Goal: Information Seeking & Learning: Learn about a topic

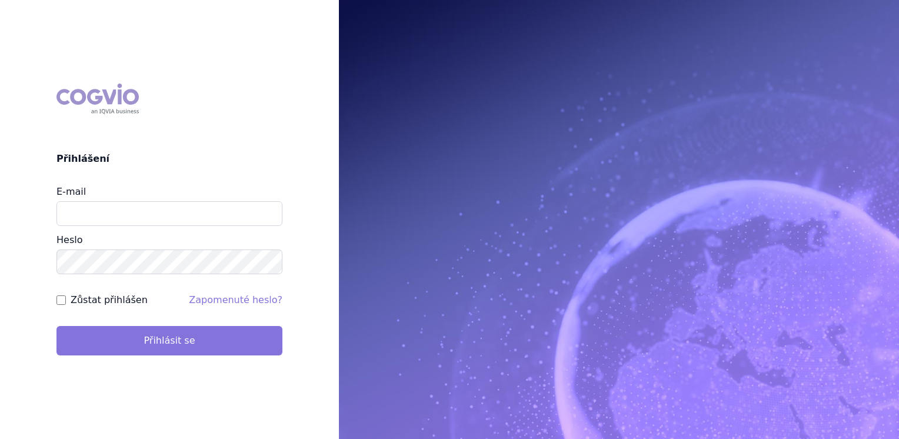
type input "jana_oberreiterova@accord-healthcare.com"
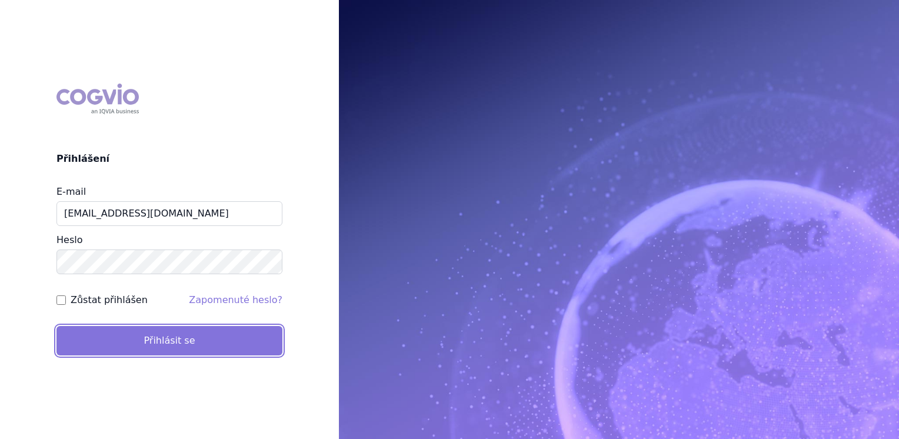
click at [191, 335] on button "Přihlásit se" at bounding box center [169, 340] width 226 height 29
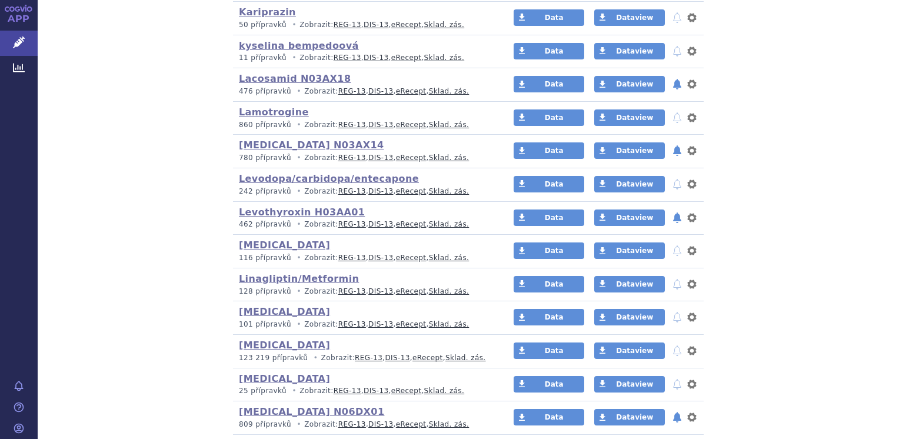
scroll to position [1117, 0]
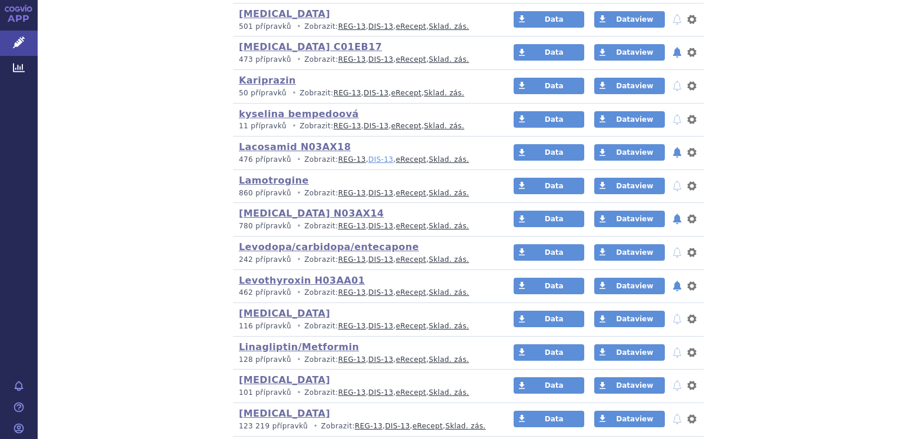
click at [368, 158] on link "DIS-13" at bounding box center [380, 159] width 25 height 8
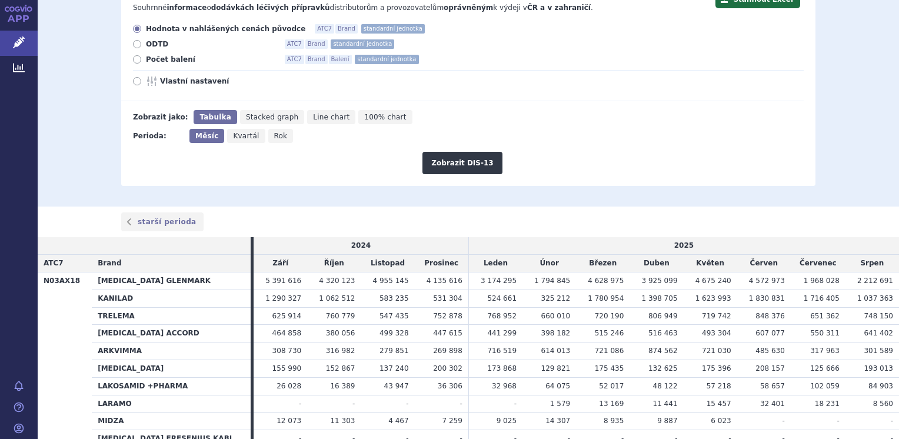
scroll to position [176, 0]
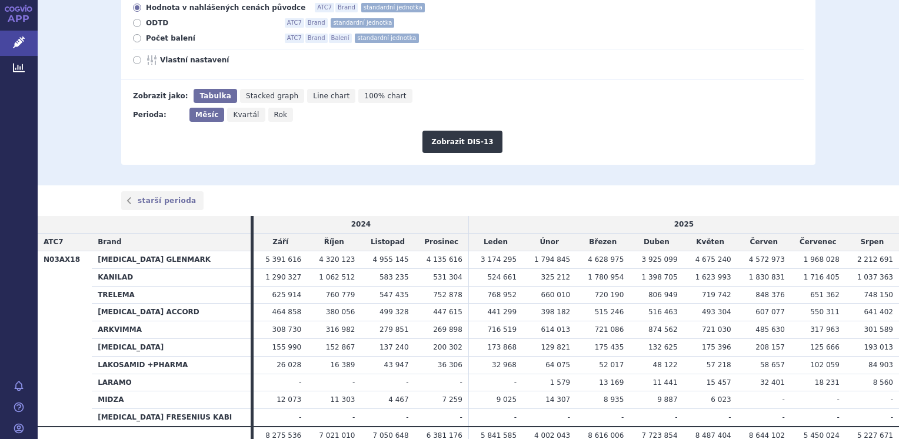
click at [845, 298] on td "748 150" at bounding box center [872, 295] width 54 height 18
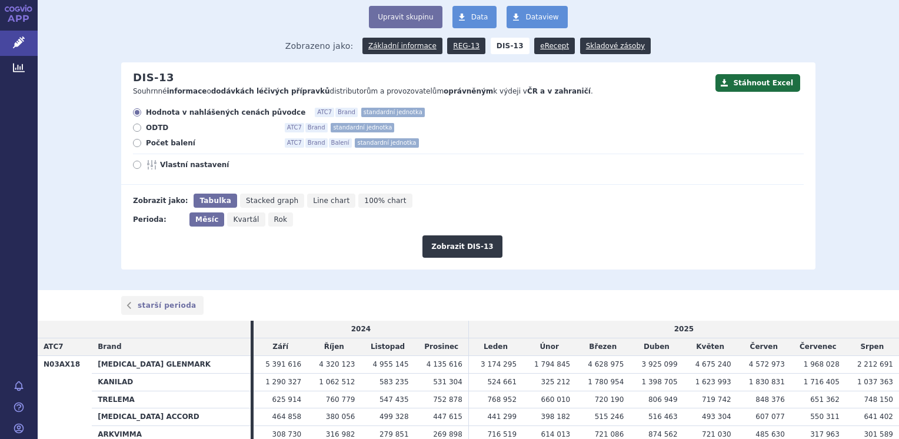
scroll to position [0, 0]
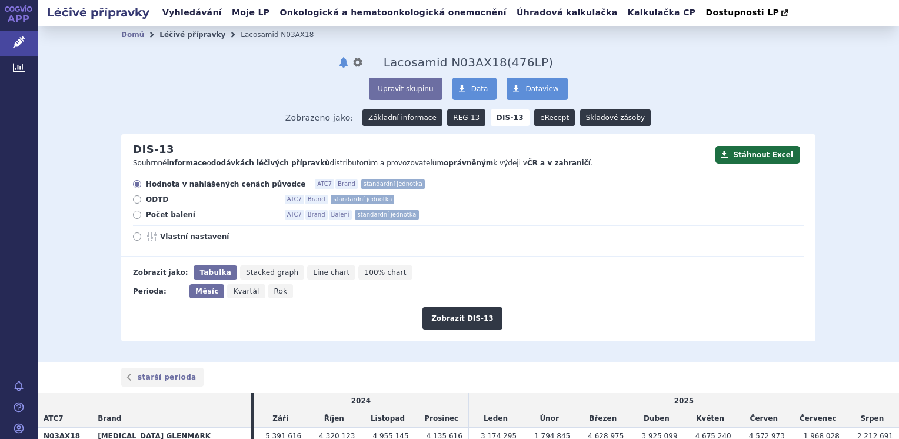
click at [175, 35] on link "Léčivé přípravky" at bounding box center [192, 35] width 66 height 8
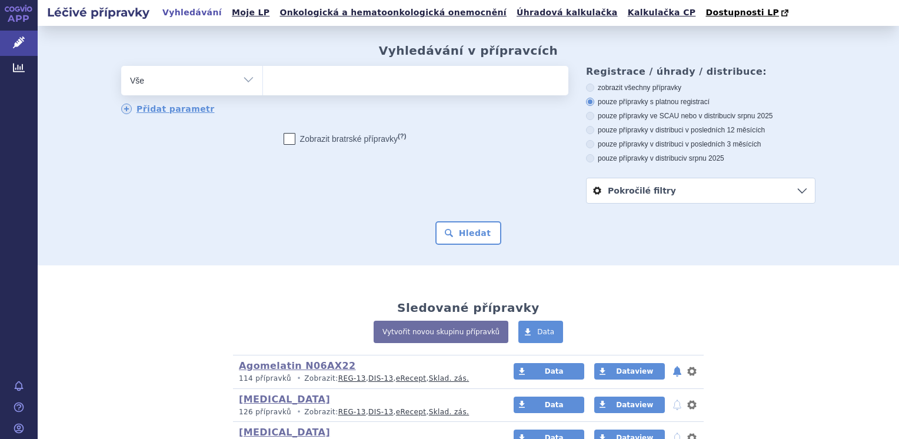
scroll to position [294, 0]
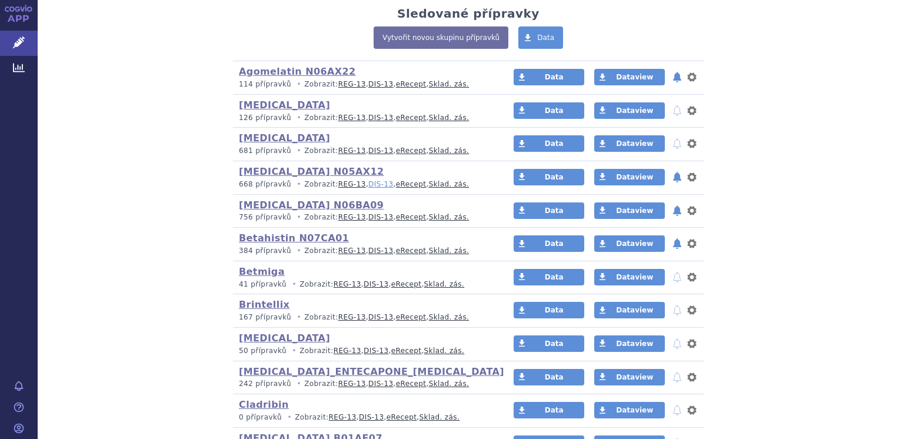
click at [368, 185] on link "DIS-13" at bounding box center [380, 184] width 25 height 8
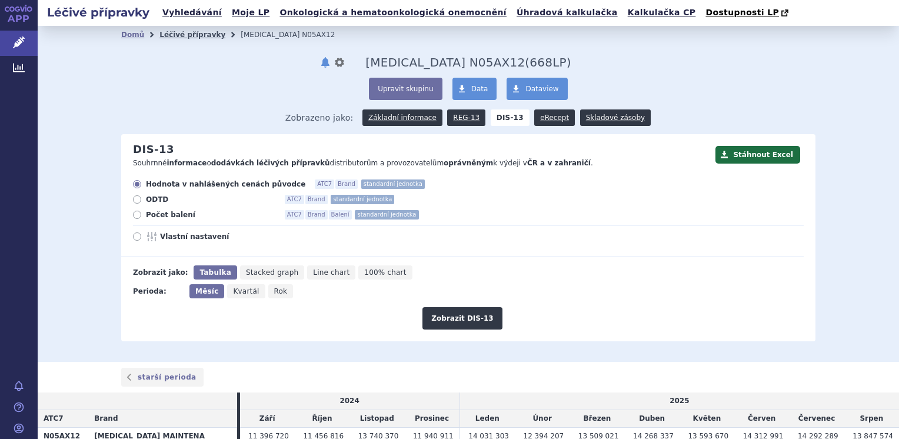
click at [177, 38] on link "Léčivé přípravky" at bounding box center [192, 35] width 66 height 8
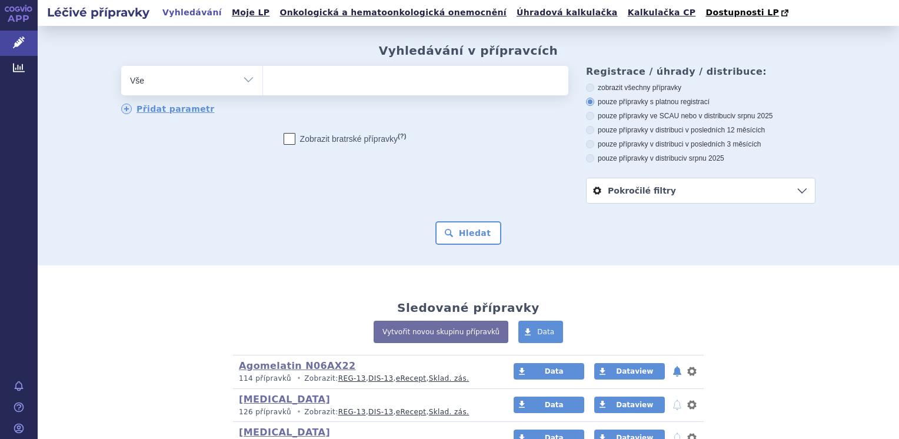
click at [278, 81] on ul at bounding box center [415, 78] width 305 height 25
click at [263, 81] on select at bounding box center [262, 79] width 1 height 29
click at [165, 321] on div "Vytvořit novou skupinu přípravků Data" at bounding box center [468, 338] width 694 height 34
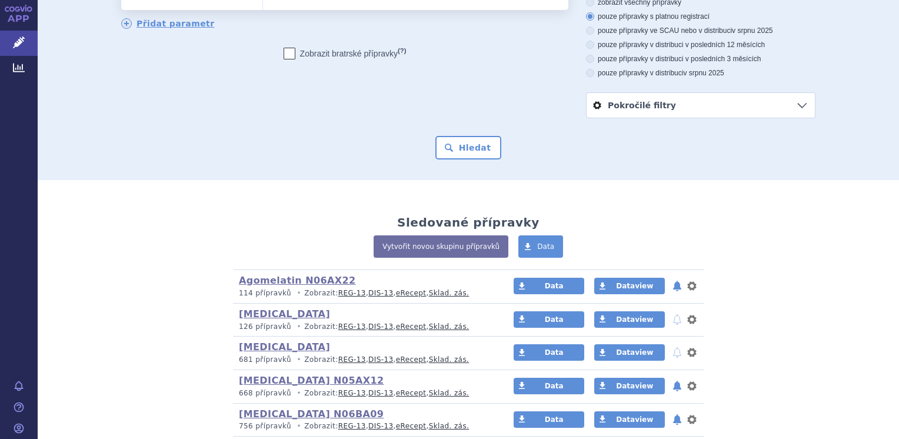
scroll to position [294, 0]
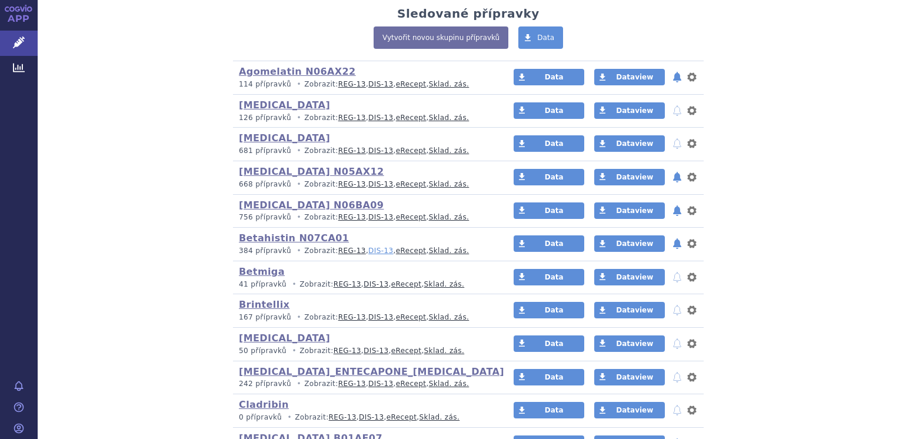
click at [368, 246] on link "DIS-13" at bounding box center [380, 250] width 25 height 8
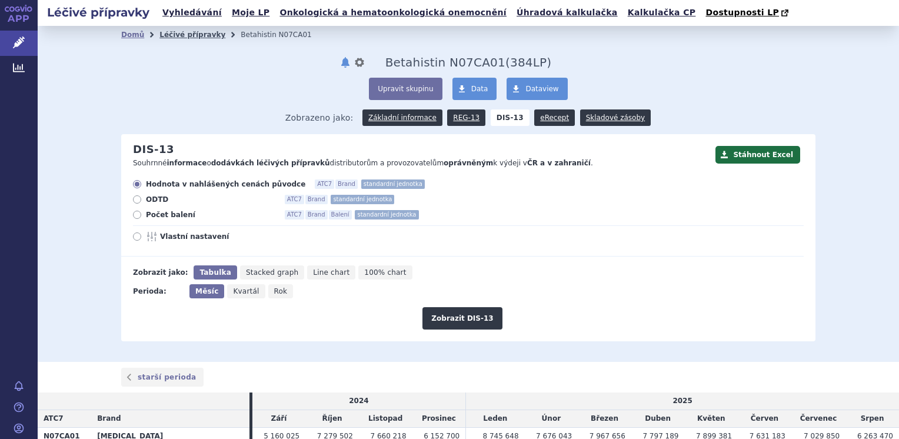
click at [186, 35] on link "Léčivé přípravky" at bounding box center [192, 35] width 66 height 8
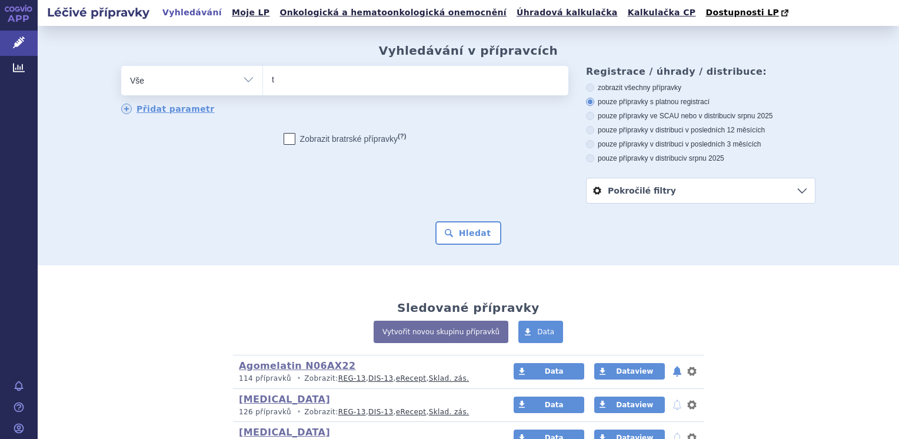
type input "tr"
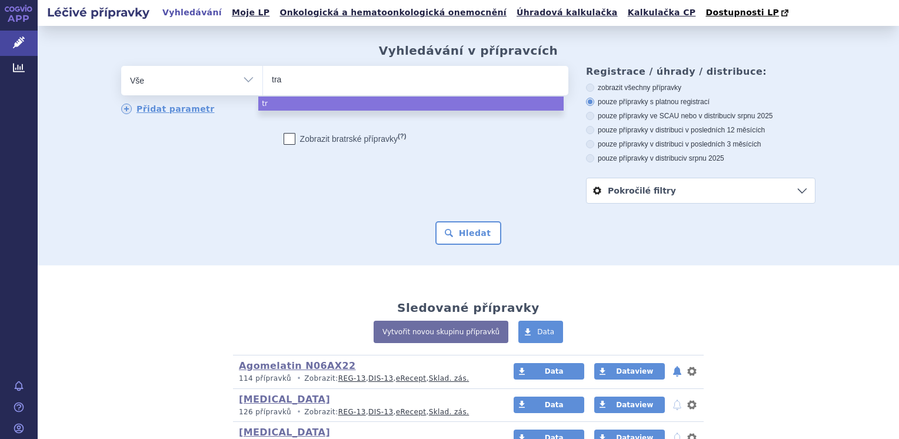
type input "traz"
type input "trazo"
type input "trazodo"
type input "trazodon"
select select "trazodon"
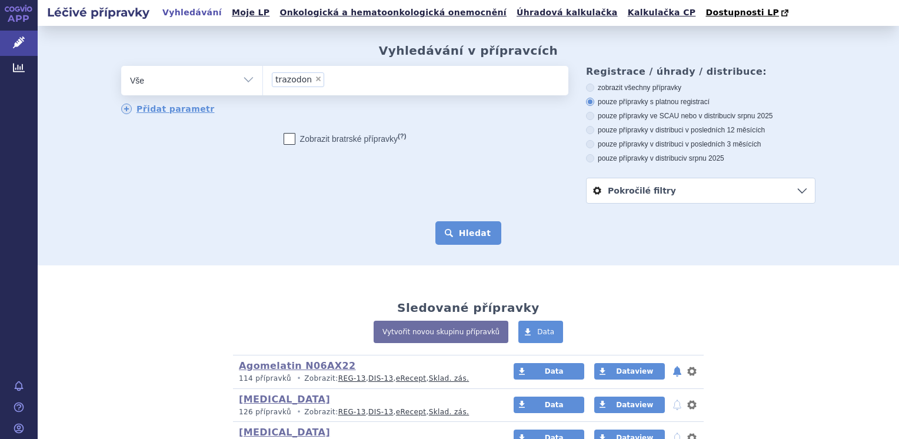
click at [475, 233] on button "Hledat" at bounding box center [468, 233] width 66 height 24
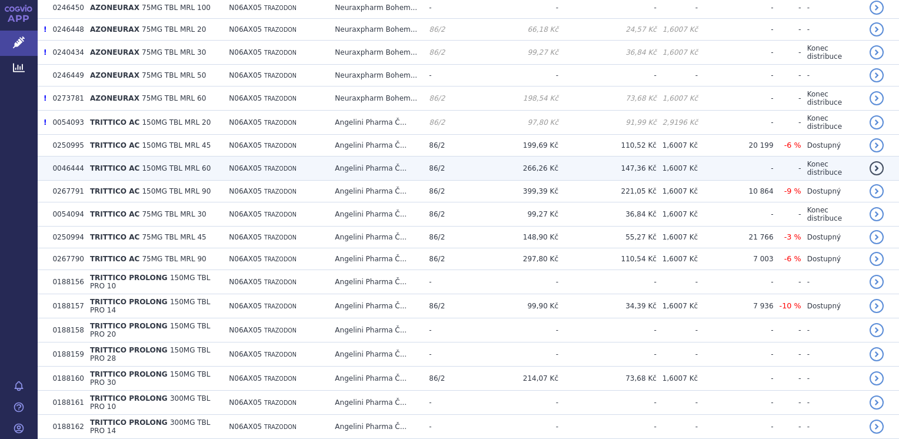
scroll to position [470, 0]
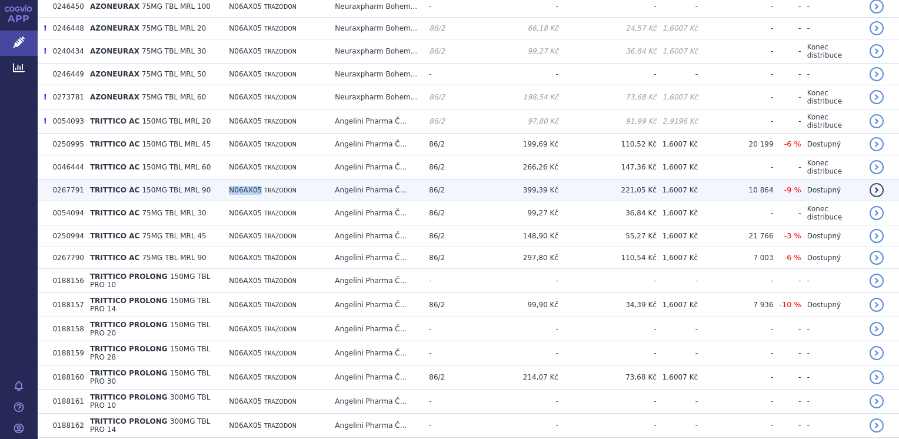
drag, startPoint x: 223, startPoint y: 168, endPoint x: 258, endPoint y: 177, distance: 35.2
click at [258, 179] on td "N06AX05 TRAZODON" at bounding box center [276, 190] width 106 height 22
copy span "N06AX05"
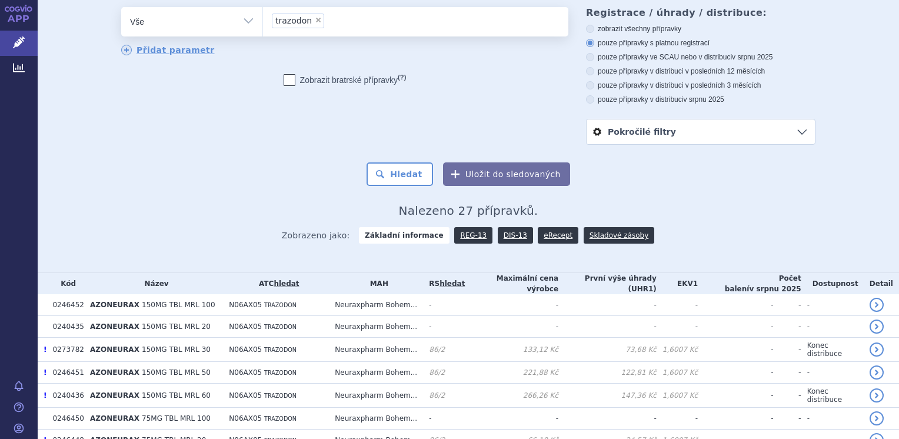
scroll to position [0, 0]
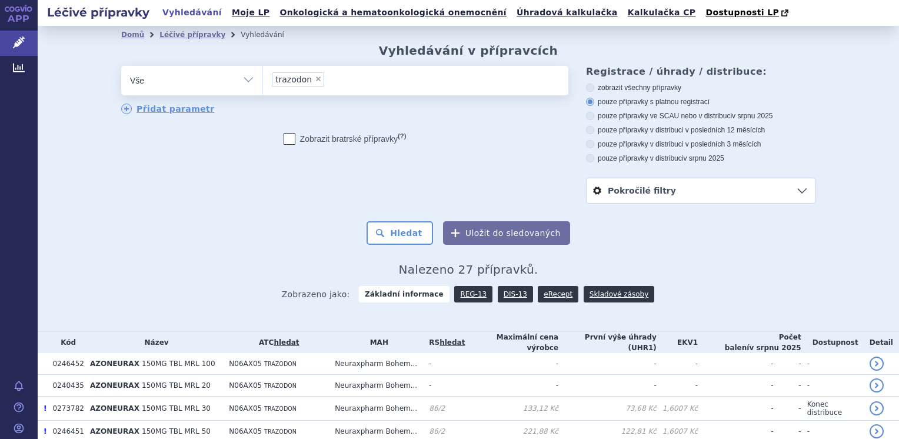
click at [315, 79] on span "×" at bounding box center [318, 78] width 7 height 7
click at [263, 79] on select "trazodon" at bounding box center [262, 79] width 1 height 29
select select
type input "N06AX05"
select select "N06AX05"
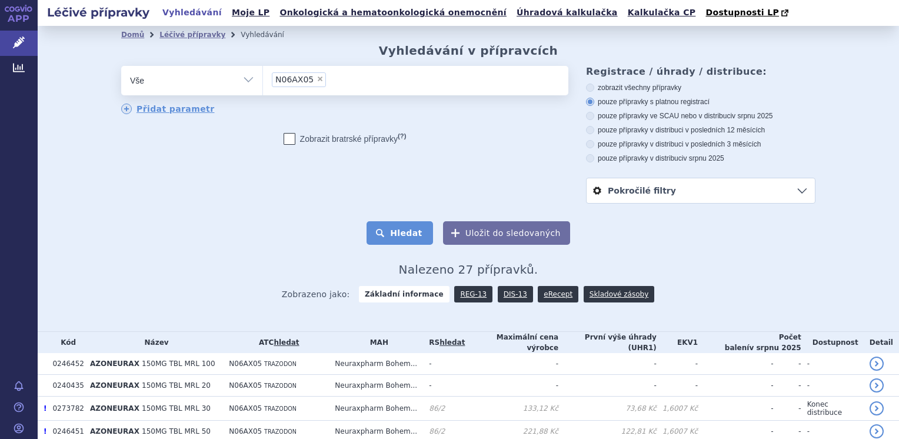
click at [402, 235] on button "Hledat" at bounding box center [399, 233] width 66 height 24
click at [502, 292] on link "DIS-13" at bounding box center [515, 294] width 35 height 16
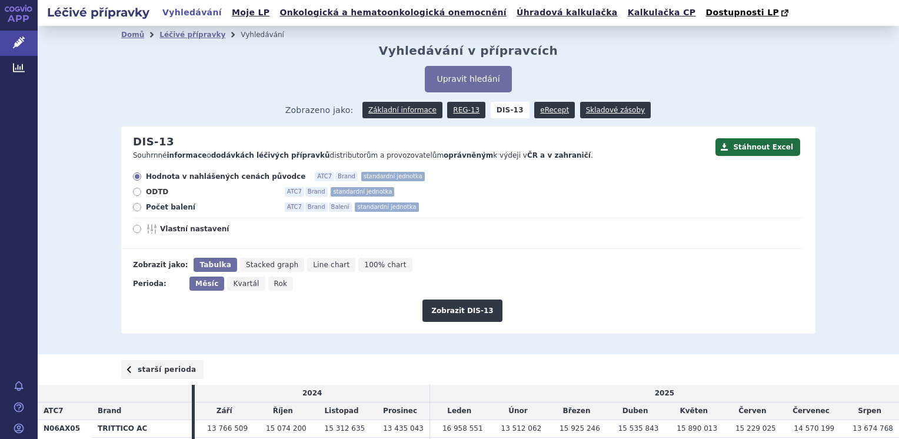
scroll to position [99, 0]
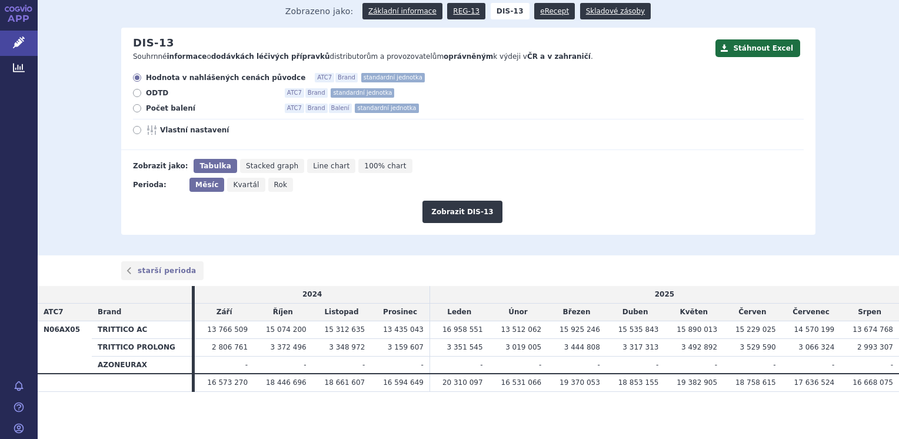
click at [133, 109] on icon at bounding box center [137, 108] width 8 height 8
click at [134, 109] on input "Počet balení ATC7 Brand Balení standardní jednotka" at bounding box center [138, 110] width 8 height 8
radio input "true"
click at [450, 208] on button "Zobrazit DIS-13" at bounding box center [461, 212] width 79 height 22
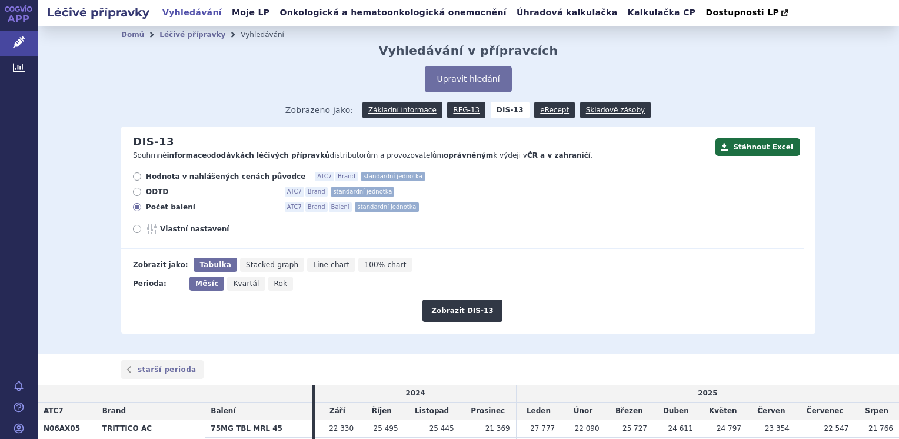
scroll to position [176, 0]
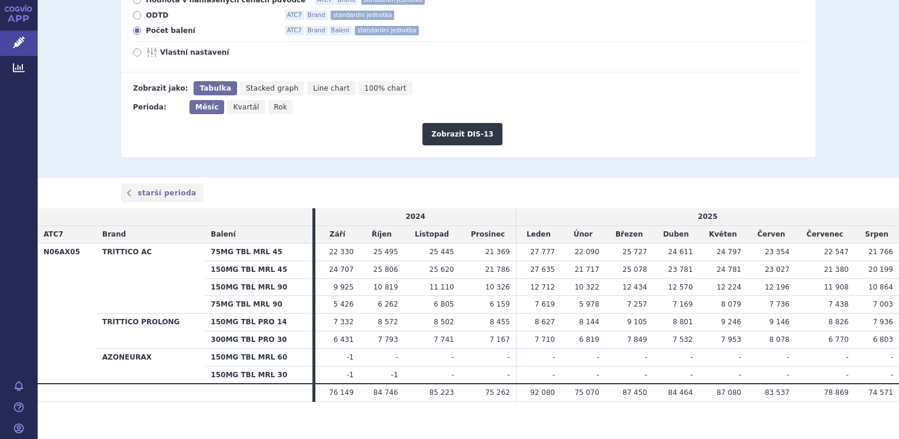
click at [719, 118] on div "Zobrazit DIS-13" at bounding box center [462, 129] width 682 height 31
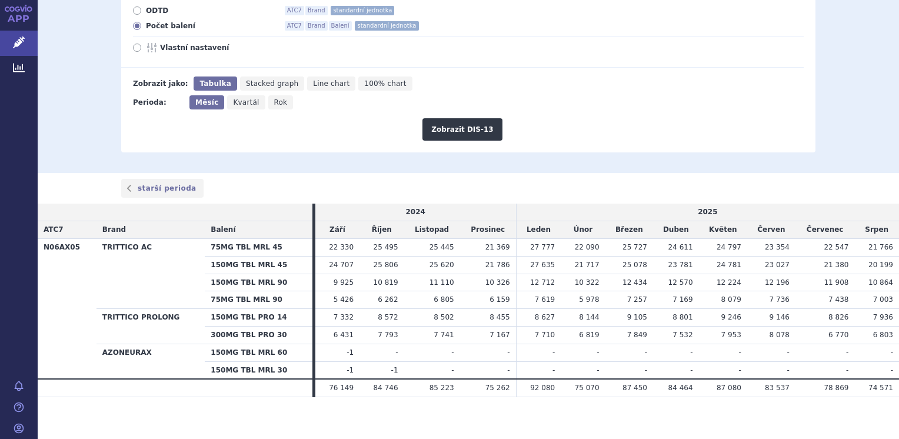
scroll to position [186, 0]
